Goal: Information Seeking & Learning: Compare options

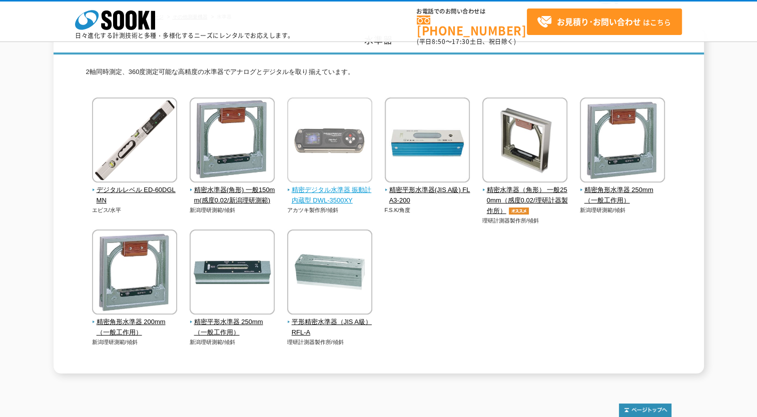
scroll to position [58, 0]
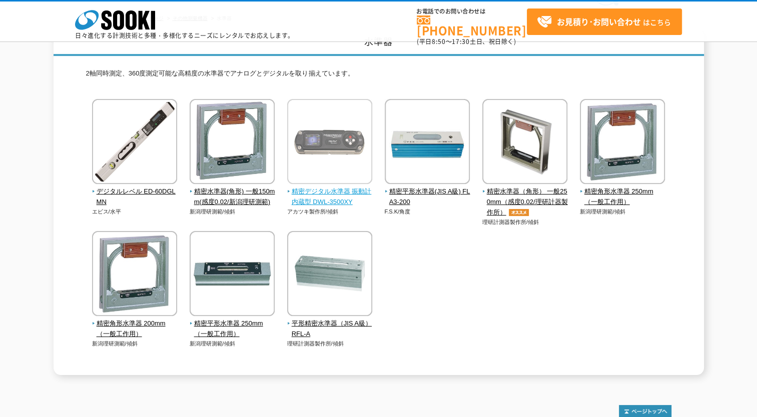
click at [318, 202] on span "精密デジタル水準器 振動計内蔵型 DWL-3500XY" at bounding box center [330, 197] width 86 height 21
click at [299, 196] on span "精密デジタル水準器 振動計内蔵型 DWL-3500XY" at bounding box center [330, 197] width 86 height 21
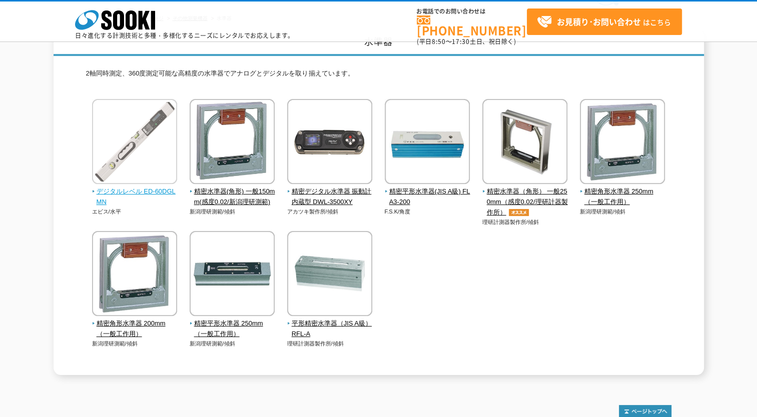
click at [141, 189] on span "デジタルレベル ED-60DGLMN" at bounding box center [135, 197] width 86 height 21
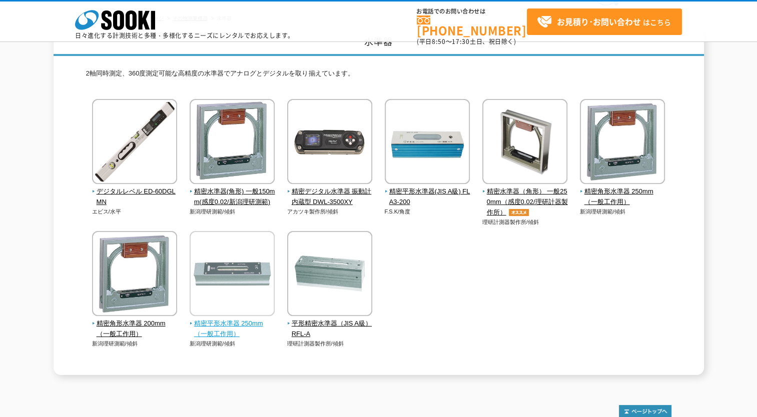
click at [219, 324] on span "精密平形水準器 250mm（一般工作用）" at bounding box center [233, 329] width 86 height 21
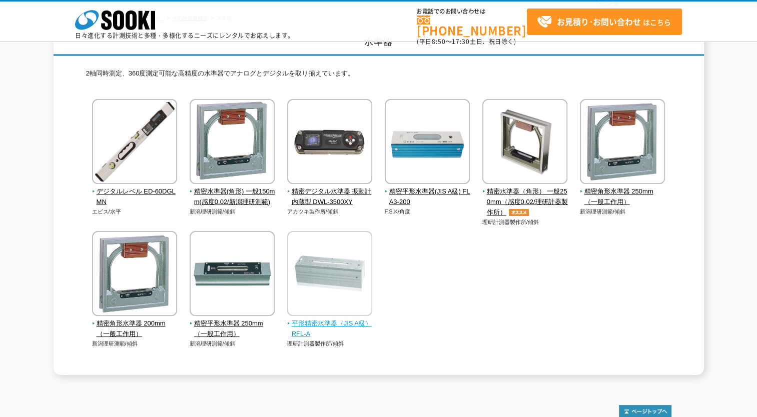
click at [328, 330] on span "平形精密水準器（JIS A級） RFL-A" at bounding box center [330, 329] width 86 height 21
click at [323, 333] on span "平形精密水準器（JIS A級） RFL-A" at bounding box center [330, 329] width 86 height 21
click at [321, 320] on span "平形精密水準器（JIS A級） RFL-A" at bounding box center [330, 329] width 86 height 21
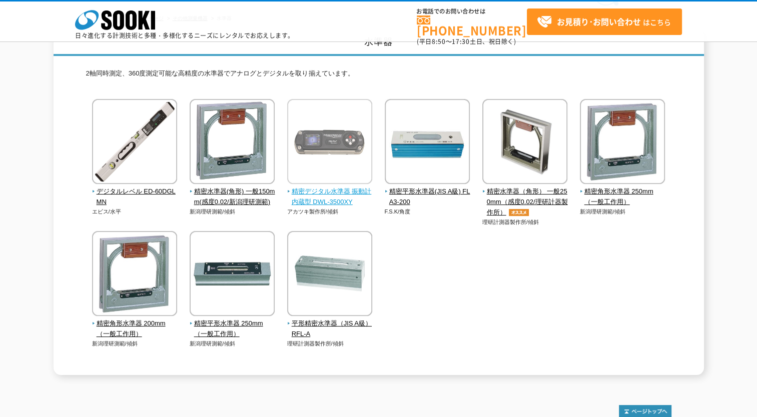
click at [328, 191] on span "精密デジタル水準器 振動計内蔵型 DWL-3500XY" at bounding box center [330, 197] width 86 height 21
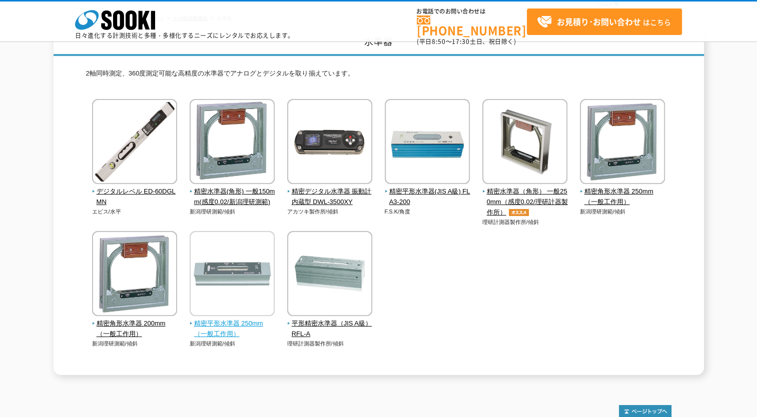
click at [243, 320] on span "精密平形水準器 250mm（一般工作用）" at bounding box center [233, 329] width 86 height 21
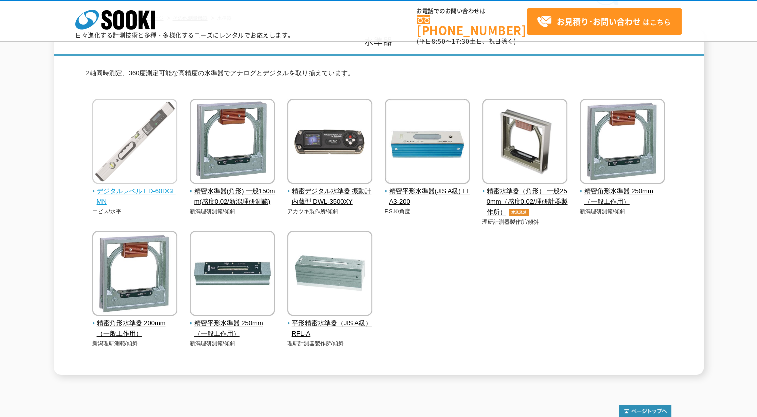
click at [156, 194] on span "デジタルレベル ED-60DGLMN" at bounding box center [135, 197] width 86 height 21
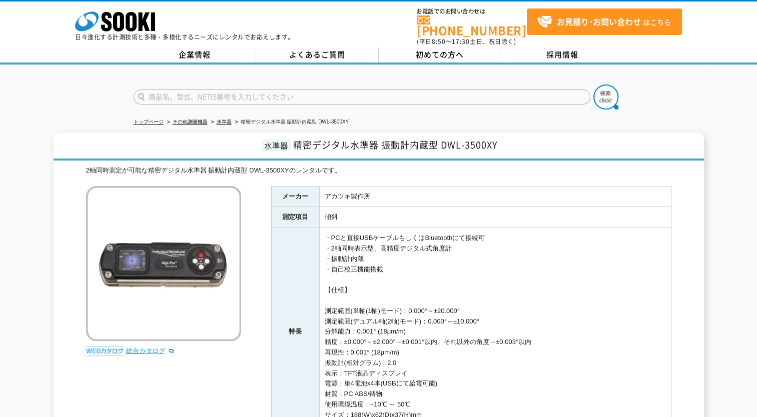
click at [155, 347] on link "総合カタログ" at bounding box center [150, 351] width 49 height 8
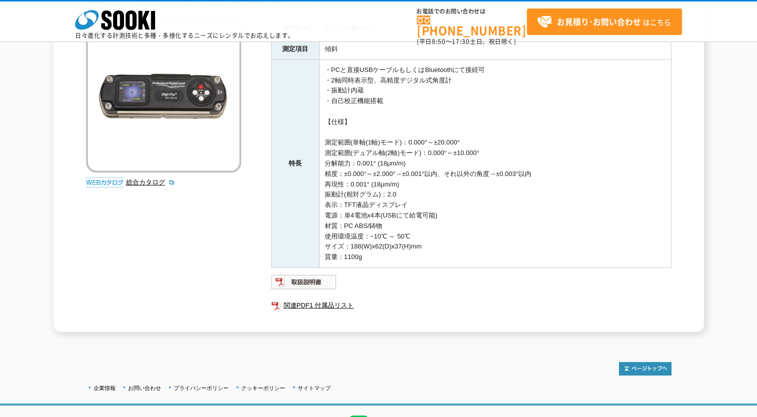
scroll to position [150, 0]
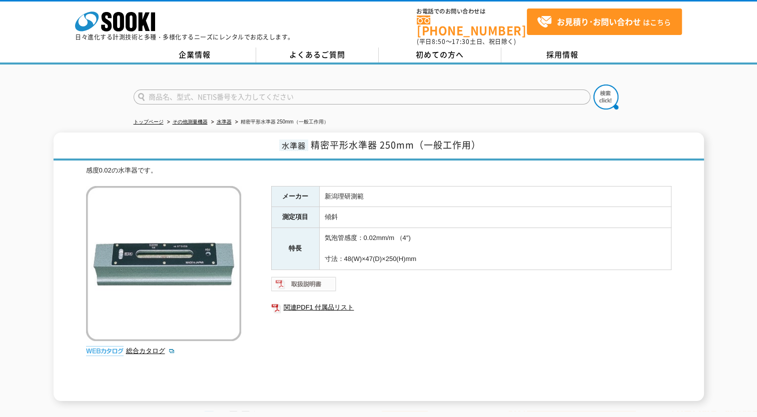
click at [298, 276] on img at bounding box center [304, 284] width 66 height 16
click at [312, 301] on link "関連PDF1 付属品リスト" at bounding box center [471, 307] width 400 height 13
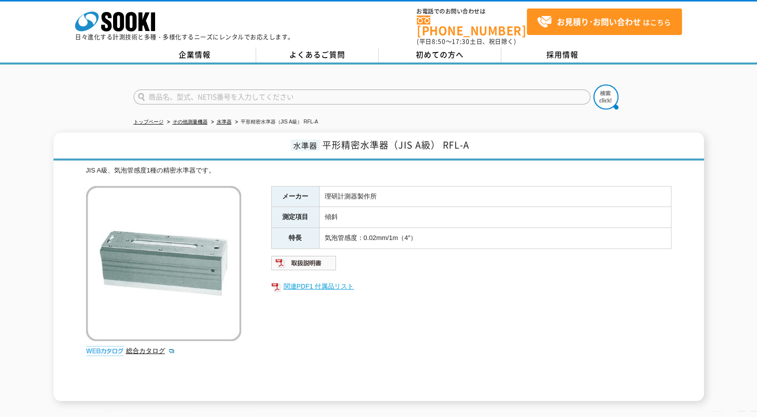
click at [309, 280] on link "関連PDF1 付属品リスト" at bounding box center [471, 286] width 400 height 13
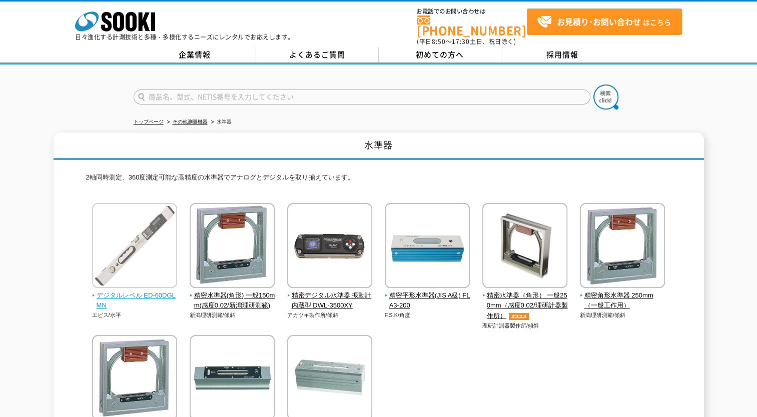
drag, startPoint x: 0, startPoint y: 0, endPoint x: 146, endPoint y: 287, distance: 322.1
click at [146, 291] on span "デジタルレベル ED-60DGLMN" at bounding box center [135, 301] width 86 height 21
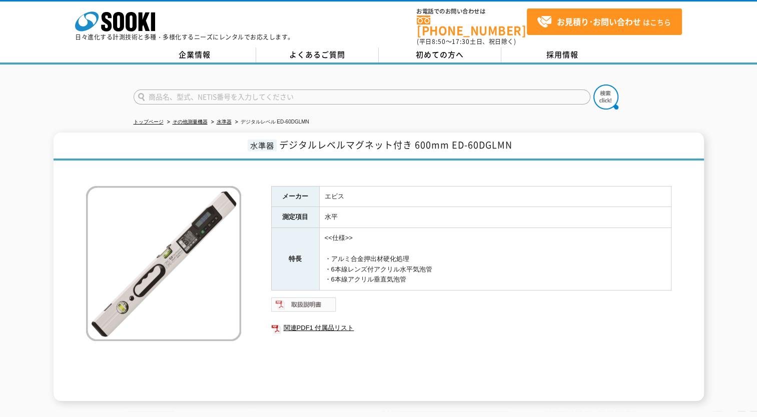
click at [304, 301] on img at bounding box center [304, 305] width 66 height 16
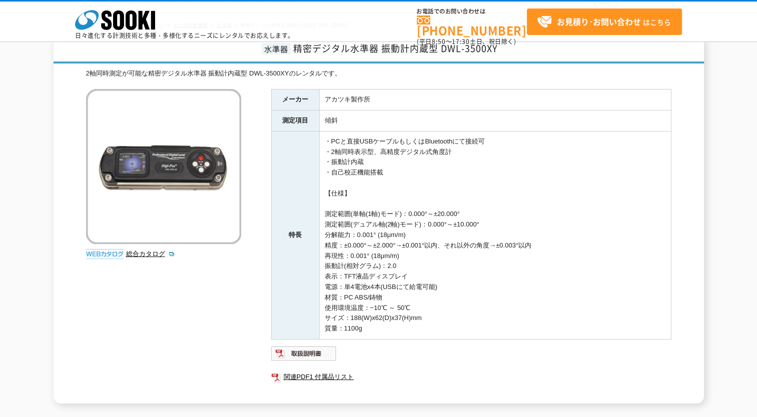
scroll to position [100, 0]
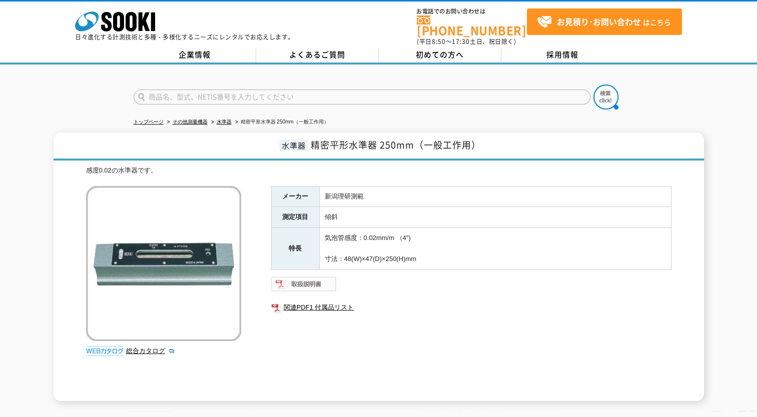
click at [296, 283] on img at bounding box center [304, 284] width 66 height 16
click at [306, 301] on link "関連PDF1 付属品リスト" at bounding box center [471, 307] width 400 height 13
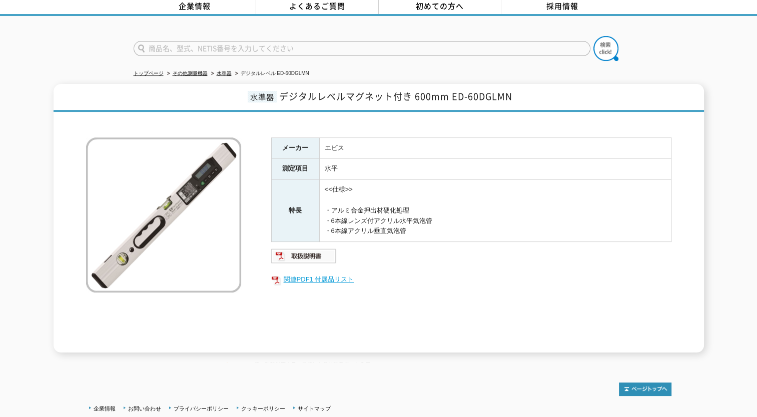
scroll to position [100, 0]
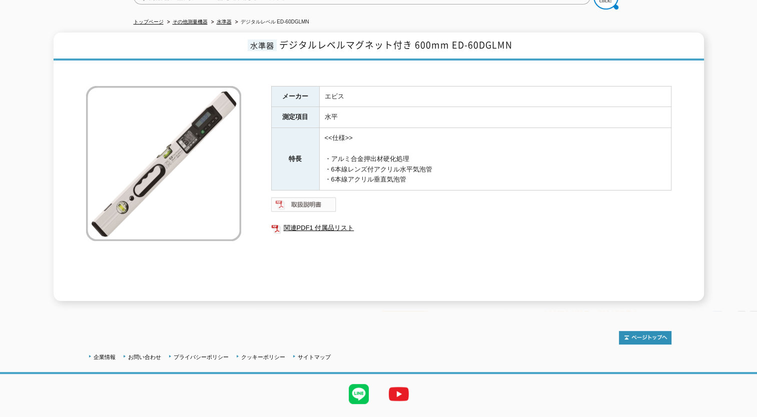
click at [324, 201] on img at bounding box center [304, 205] width 66 height 16
